Goal: Entertainment & Leisure: Consume media (video, audio)

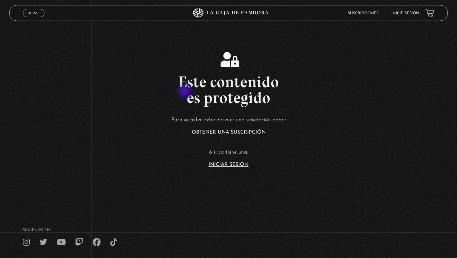
scroll to position [46, 0]
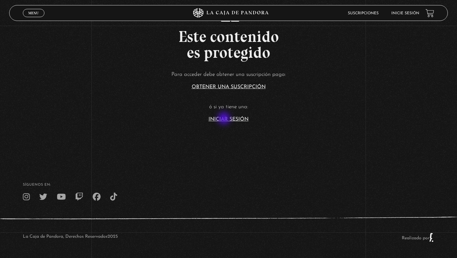
click at [225, 119] on link "Iniciar Sesión" at bounding box center [228, 119] width 40 height 5
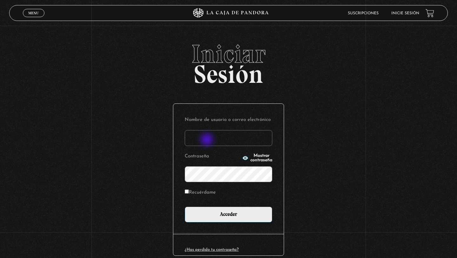
click at [207, 140] on input "Nombre de usuario o correo electrónico" at bounding box center [229, 138] width 88 height 16
type input "elenamenjivar89@gmail.com"
click at [219, 223] on div "Nombre de usuario o correo electrónico elenamenjivar89@gmail.com Contraseña Mos…" at bounding box center [228, 169] width 110 height 130
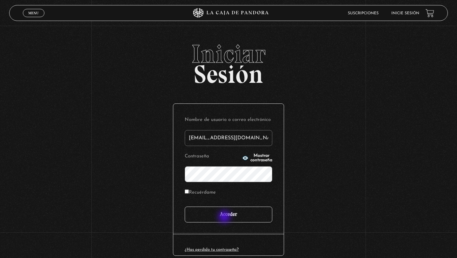
click at [225, 217] on input "Acceder" at bounding box center [229, 215] width 88 height 16
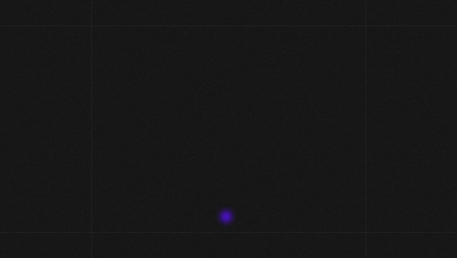
click at [227, 217] on div "Menu Cerrar elena menjivar En vivos Pandora Centinelas Mi cuenta Salir Buscar B…" at bounding box center [228, 216] width 457 height 381
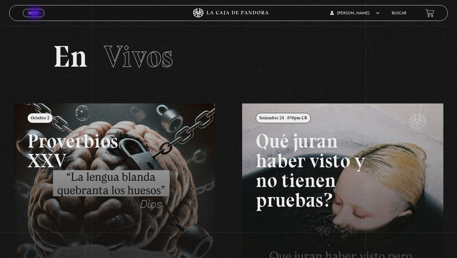
click at [36, 14] on span "Menu" at bounding box center [33, 13] width 10 height 4
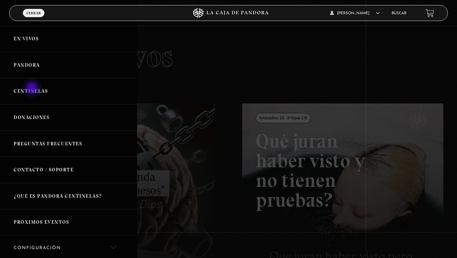
click at [33, 88] on link "Centinelas" at bounding box center [68, 91] width 137 height 26
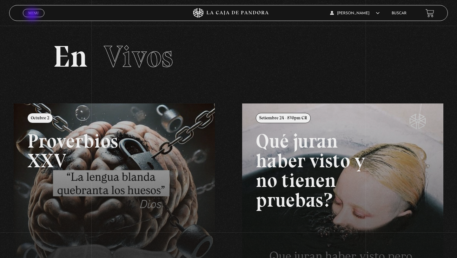
click at [33, 15] on link "Menu Cerrar" at bounding box center [34, 13] width 22 height 8
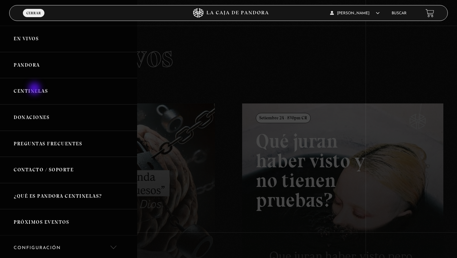
click at [35, 89] on link "Centinelas" at bounding box center [68, 91] width 137 height 26
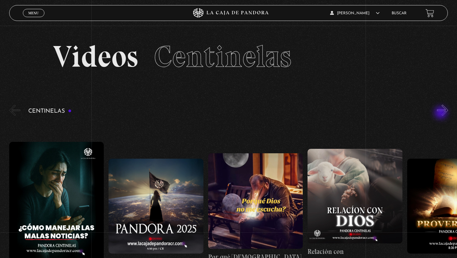
click at [441, 113] on button "»" at bounding box center [442, 110] width 11 height 11
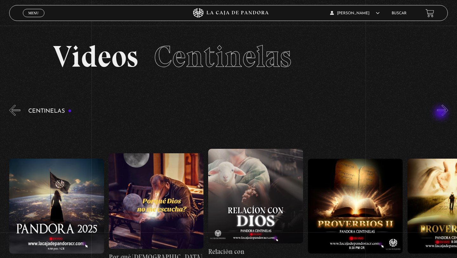
click at [441, 113] on button "»" at bounding box center [442, 110] width 11 height 11
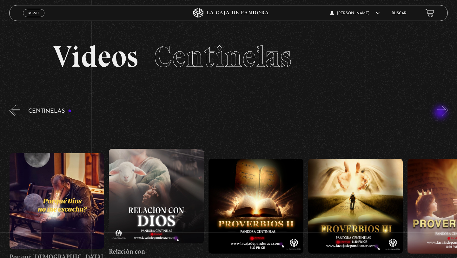
click at [441, 113] on button "»" at bounding box center [442, 110] width 11 height 11
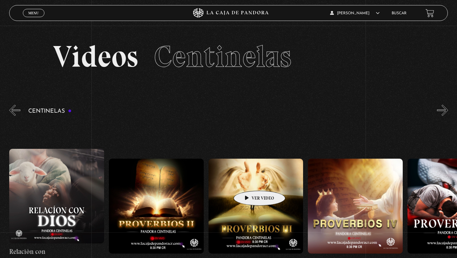
scroll to position [0, 298]
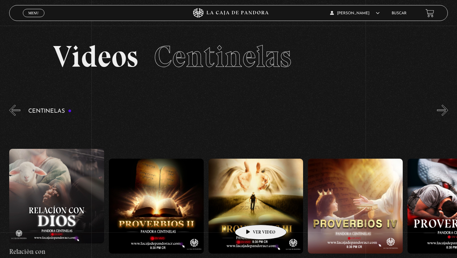
click at [251, 215] on figure at bounding box center [255, 206] width 95 height 95
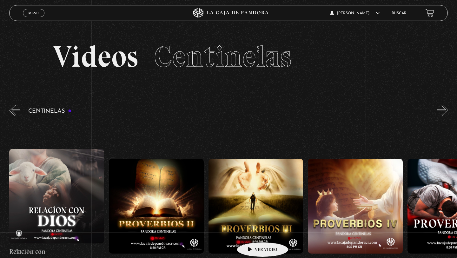
click at [253, 233] on figure at bounding box center [255, 206] width 95 height 95
